Goal: Entertainment & Leisure: Browse casually

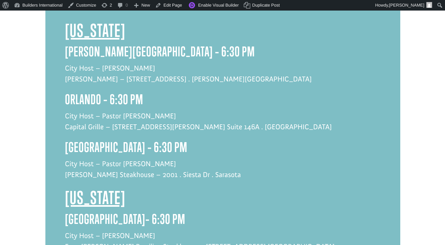
scroll to position [601, 0]
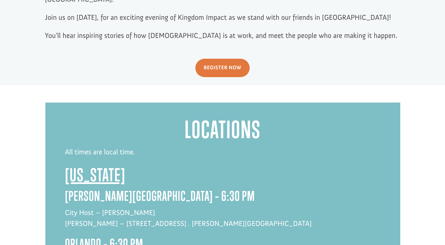
scroll to position [468, 0]
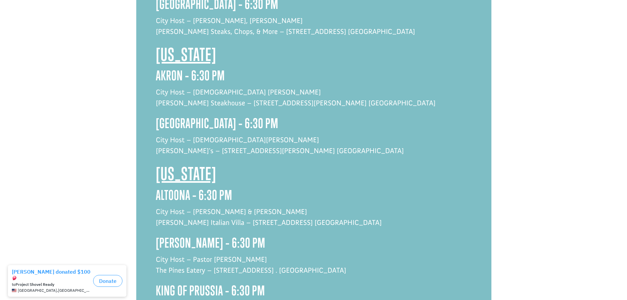
scroll to position [1269, 0]
